Goal: Communication & Community: Participate in discussion

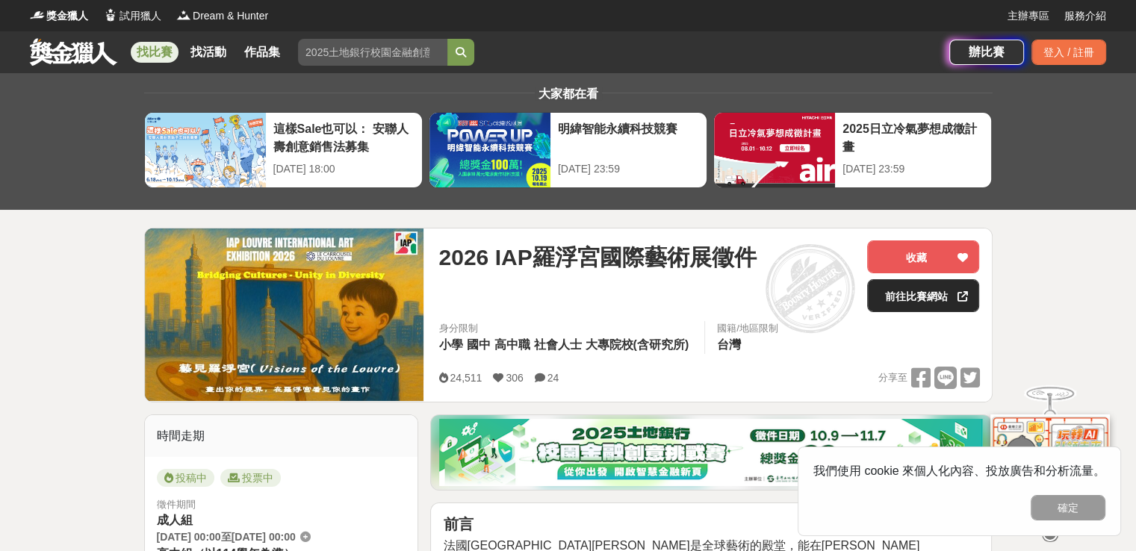
click at [894, 300] on link "前往比賽網站" at bounding box center [923, 295] width 112 height 33
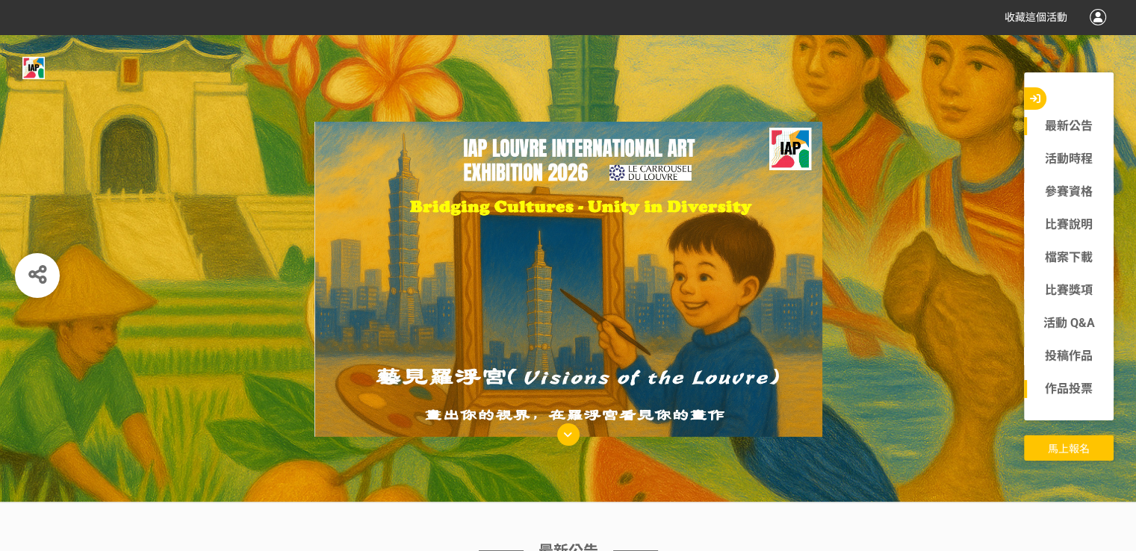
click at [1070, 389] on link "作品投票" at bounding box center [1069, 389] width 90 height 18
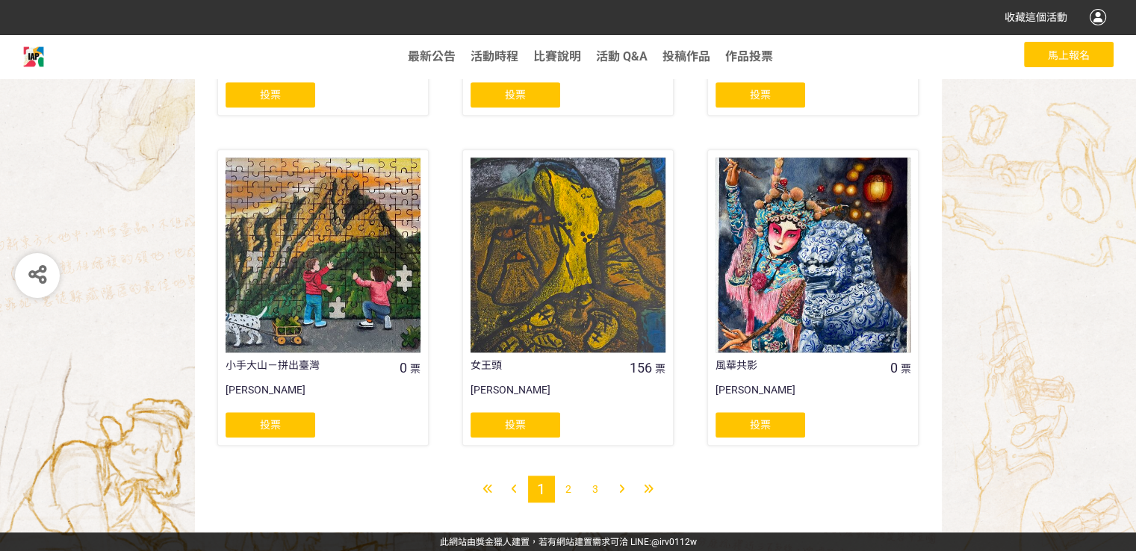
scroll to position [1198, 0]
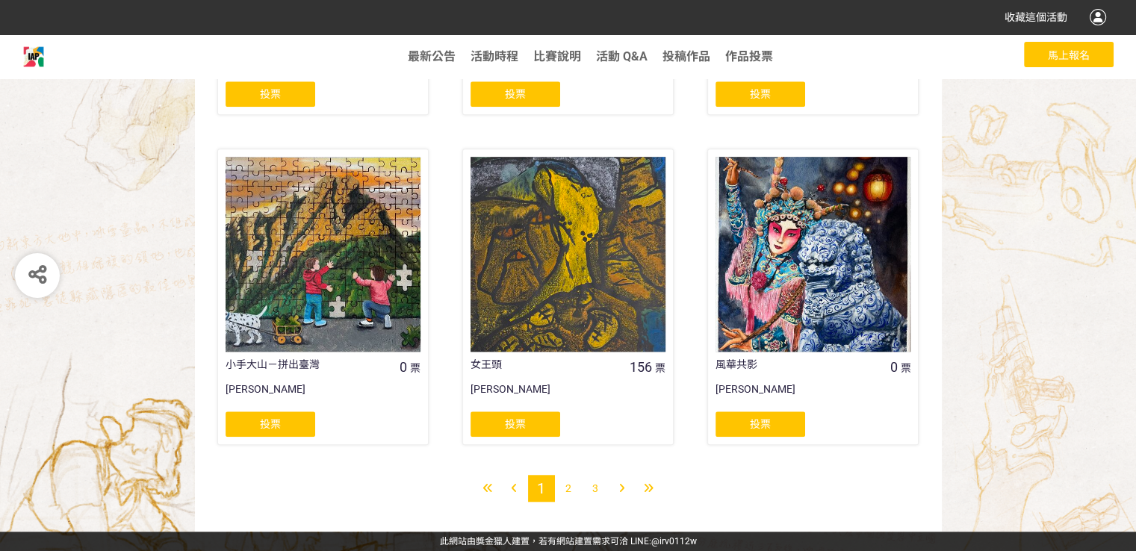
click at [570, 495] on div "2" at bounding box center [568, 488] width 27 height 27
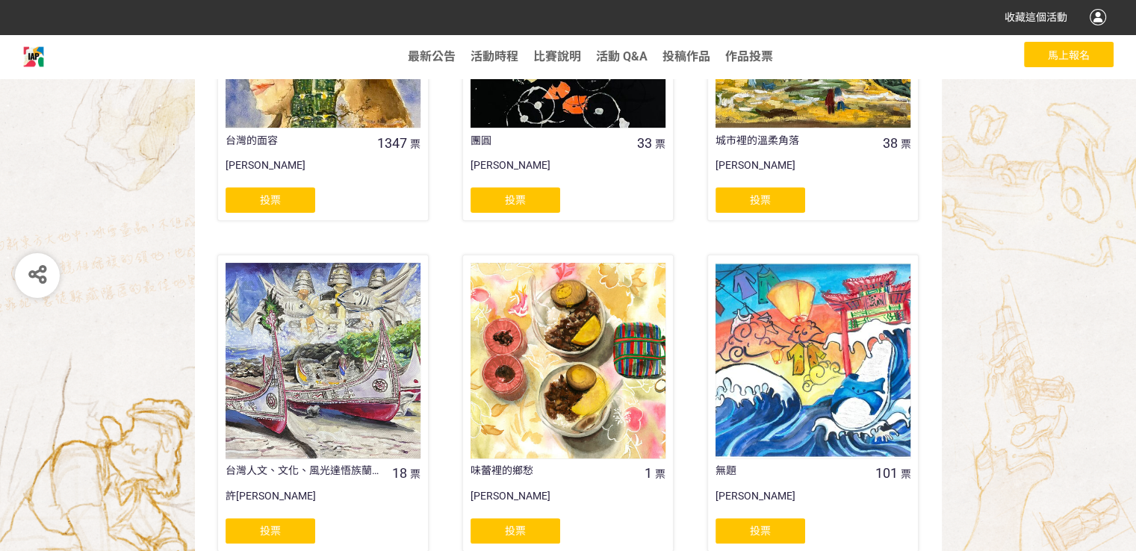
scroll to position [523, 0]
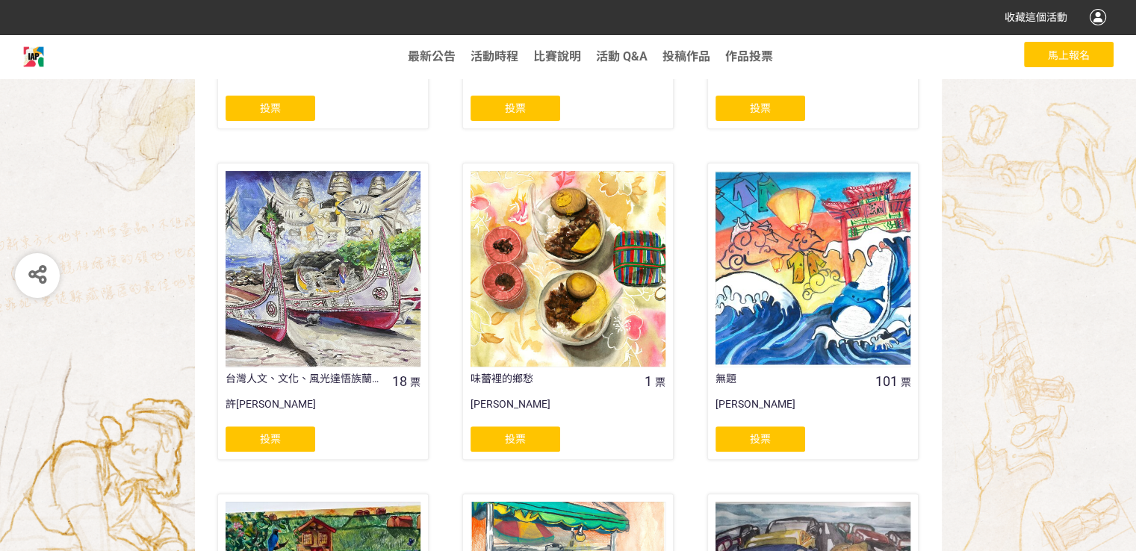
click at [269, 439] on span "投票" at bounding box center [270, 439] width 21 height 12
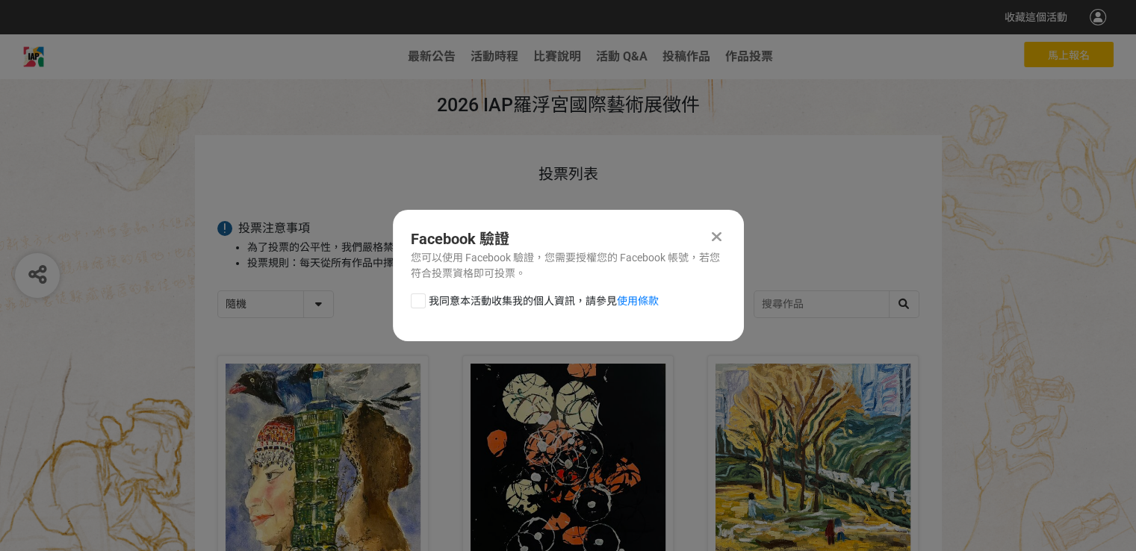
scroll to position [0, 0]
click at [416, 299] on div at bounding box center [418, 301] width 15 height 15
checkbox input "true"
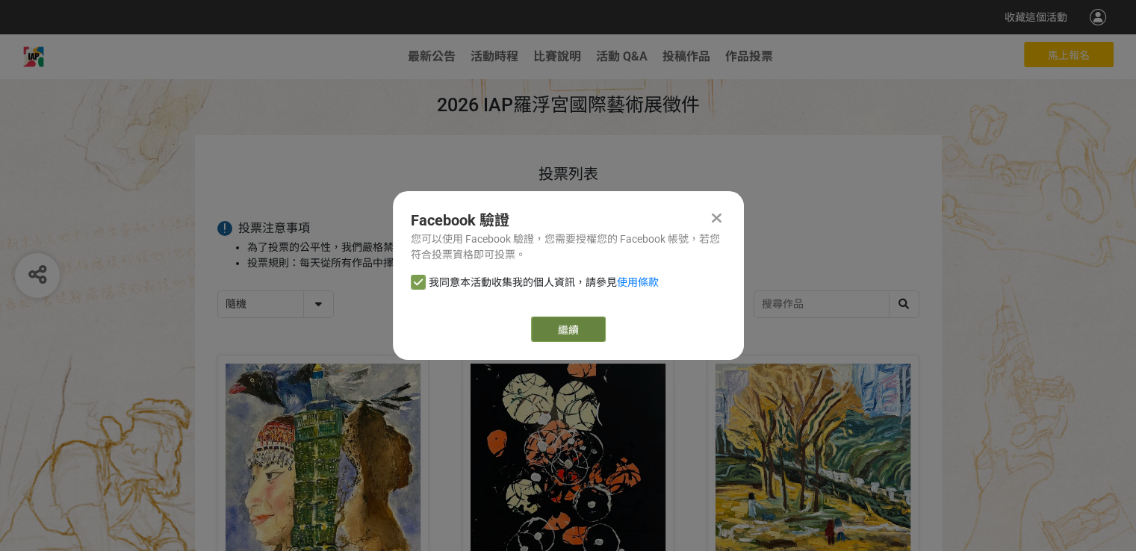
click at [563, 327] on link "繼續" at bounding box center [568, 329] width 75 height 25
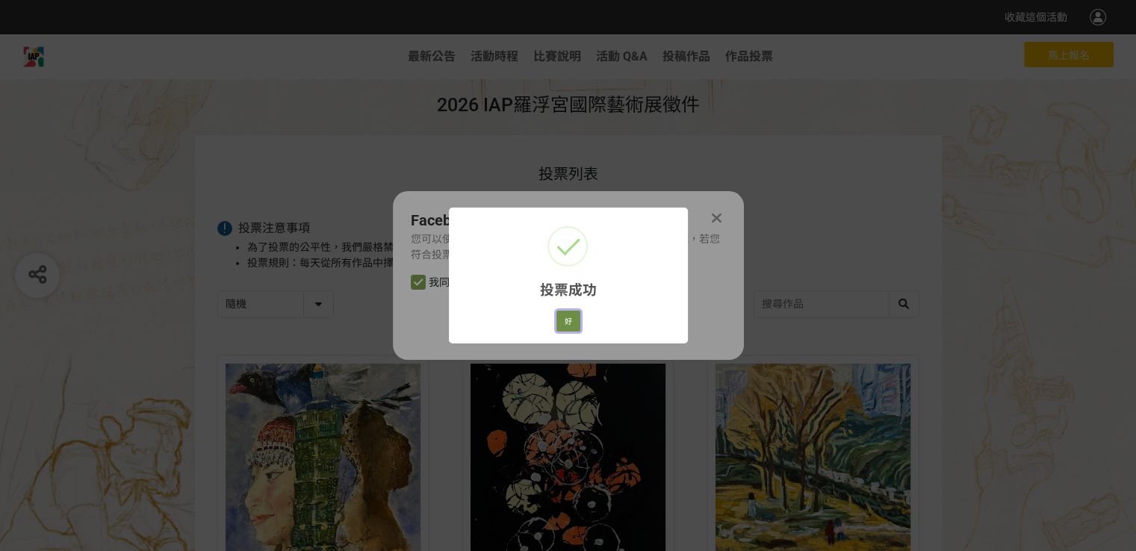
click at [569, 318] on button "好" at bounding box center [569, 321] width 24 height 21
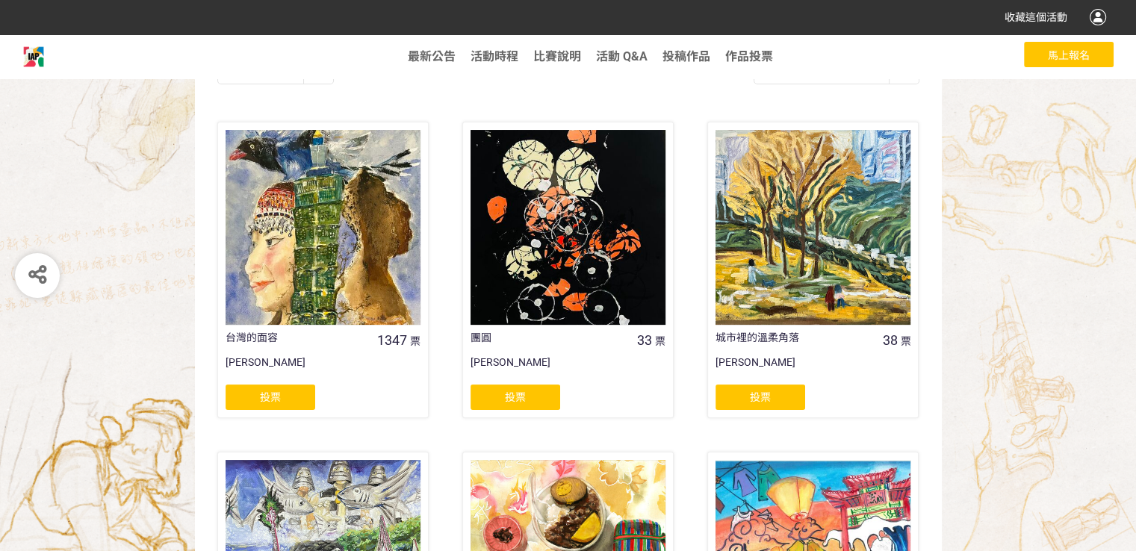
scroll to position [232, 0]
